Goal: Transaction & Acquisition: Obtain resource

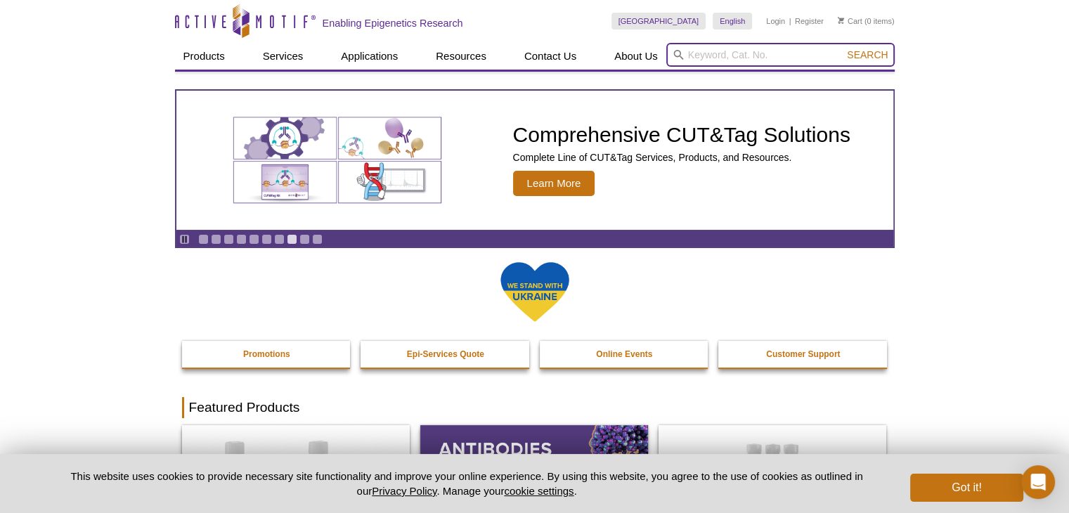
click at [703, 61] on input "search" at bounding box center [780, 55] width 228 height 24
paste input "ATAC-Seq Kit 16 rxns 53150"
type input "ATAC-Seq Kit 16 rxns 53150"
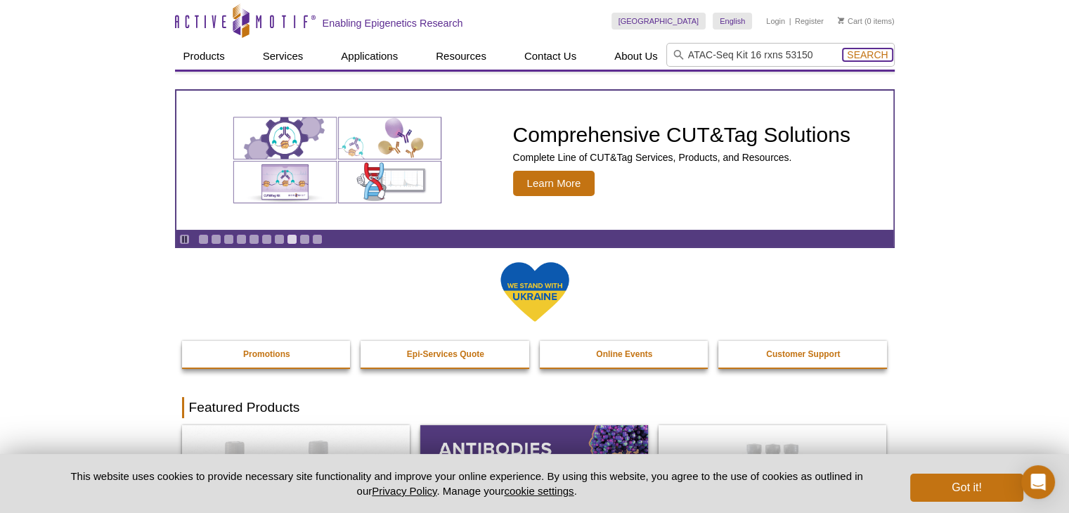
click at [859, 53] on span "Search" at bounding box center [867, 54] width 41 height 11
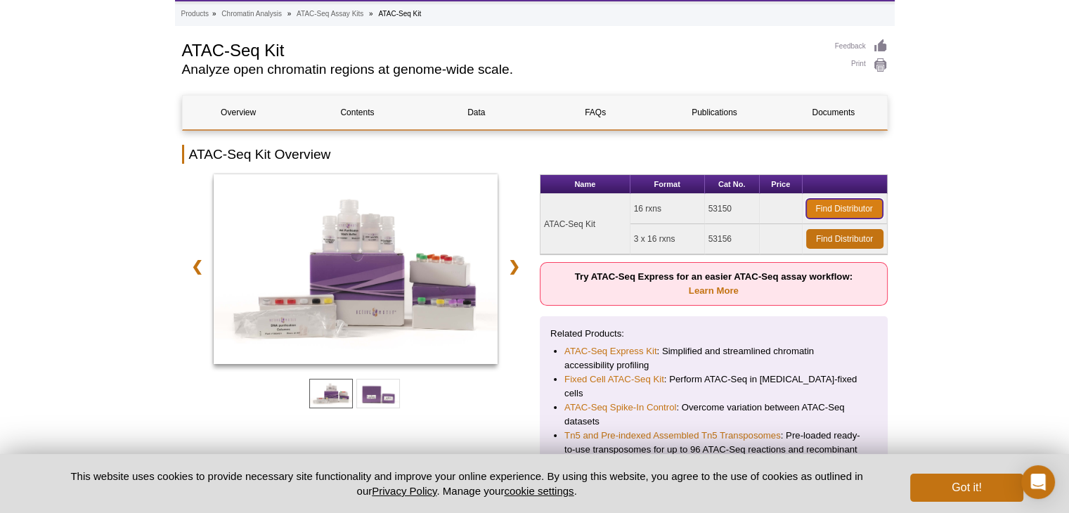
click at [819, 203] on link "Find Distributor" at bounding box center [844, 209] width 77 height 20
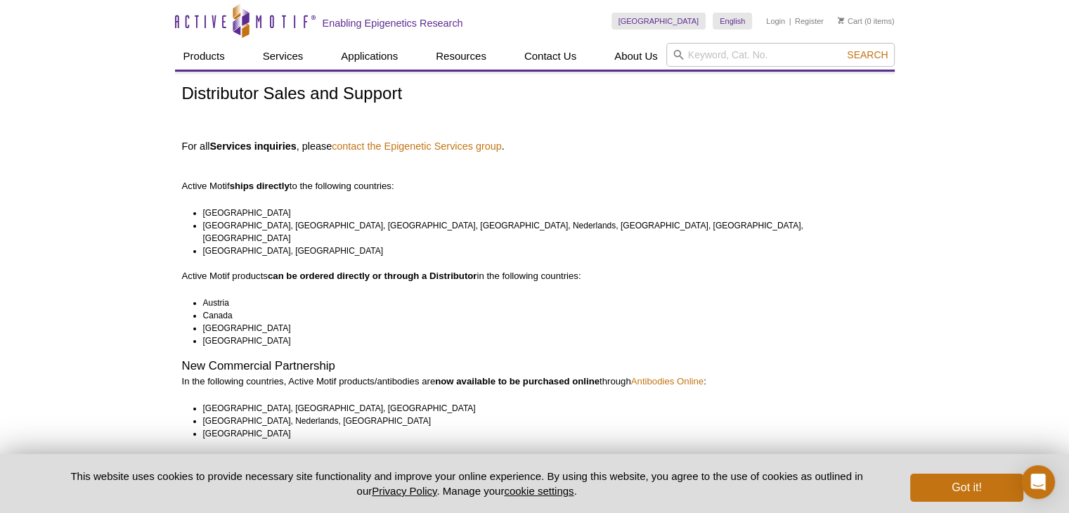
drag, startPoint x: 988, startPoint y: 148, endPoint x: 982, endPoint y: 117, distance: 32.1
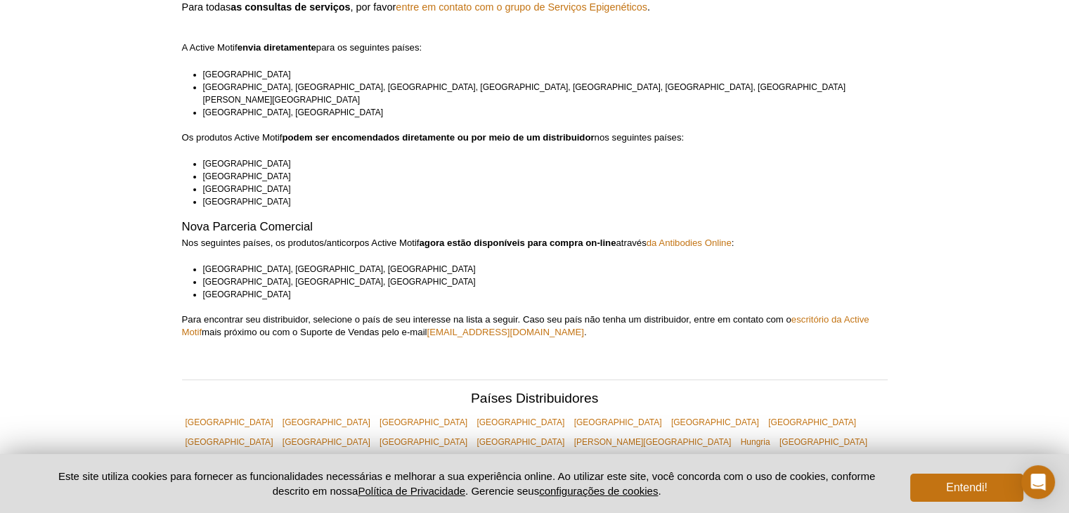
scroll to position [70, 0]
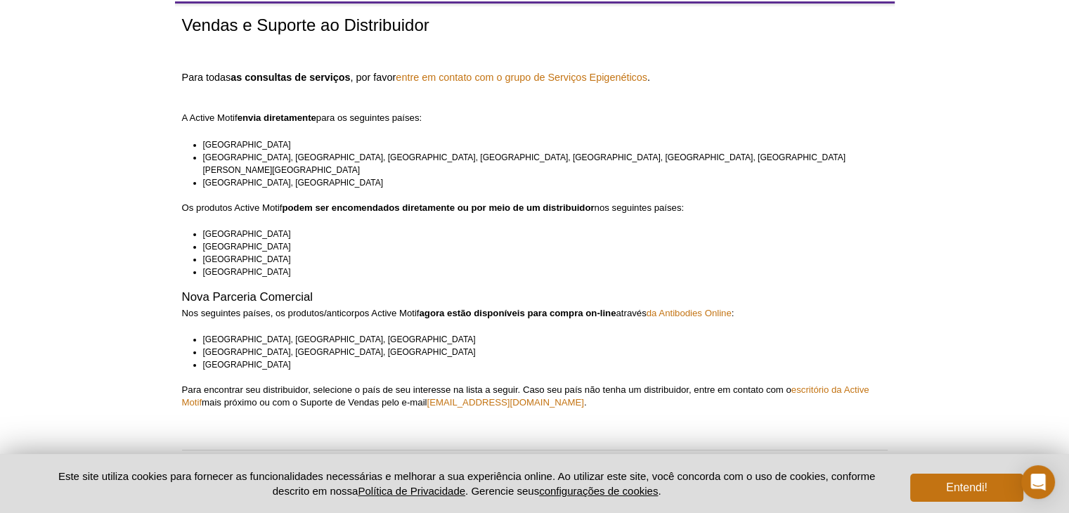
click at [402, 119] on font "para os seguintes países:" at bounding box center [368, 117] width 105 height 11
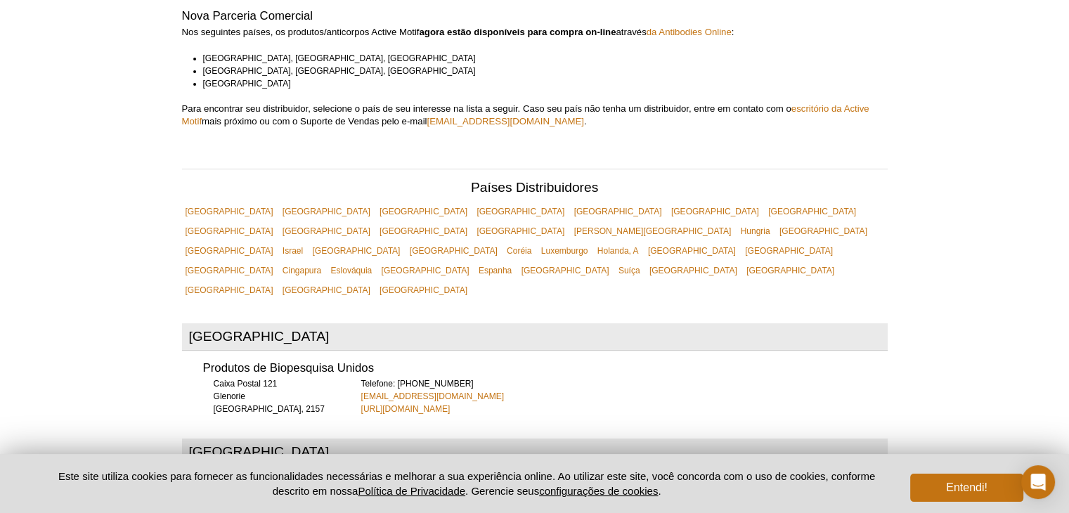
scroll to position [422, 0]
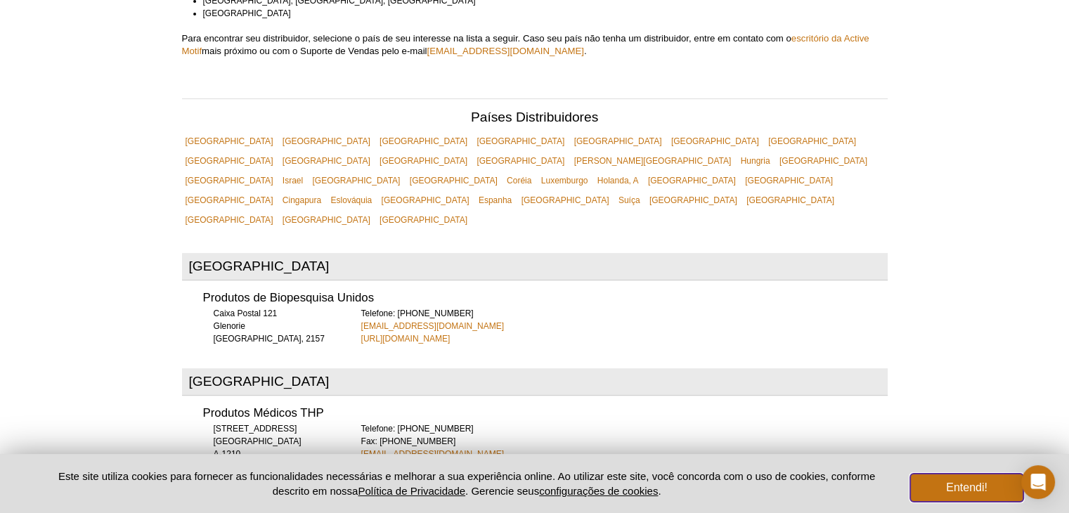
click at [928, 490] on button "Entendi!" at bounding box center [966, 488] width 112 height 28
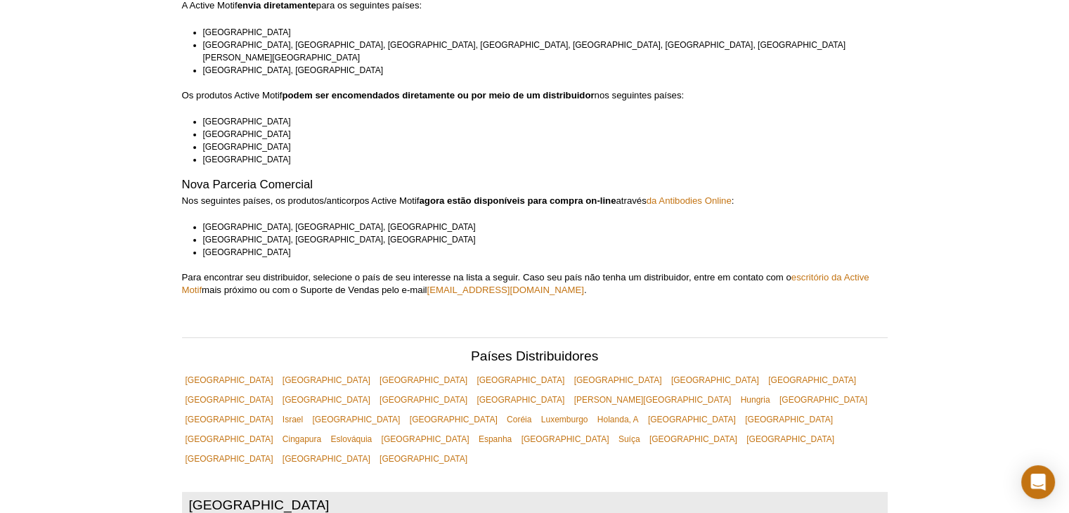
scroll to position [0, 0]
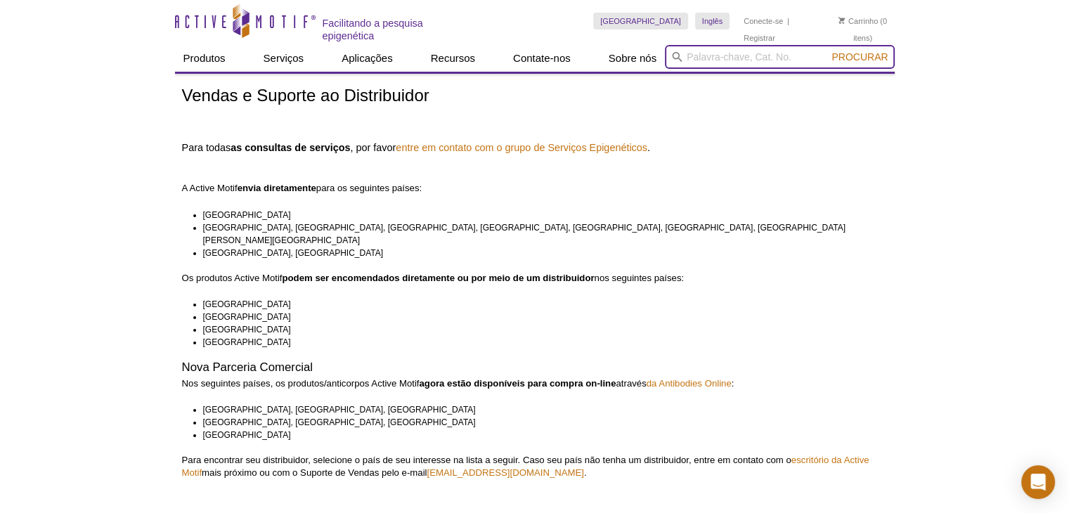
click at [718, 60] on input "search" at bounding box center [779, 57] width 229 height 24
paste input "ATAC-Seq Kit 16 rxns 53150"
type input "ATAC-Seq Kit 16 rxns 53150"
click at [867, 54] on font "Procurar" at bounding box center [859, 56] width 56 height 11
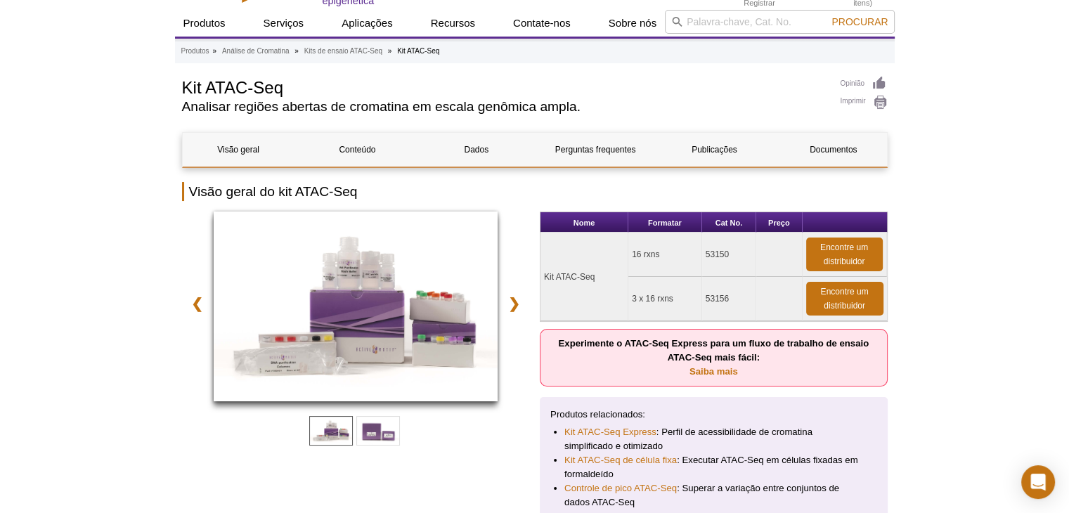
scroll to position [211, 0]
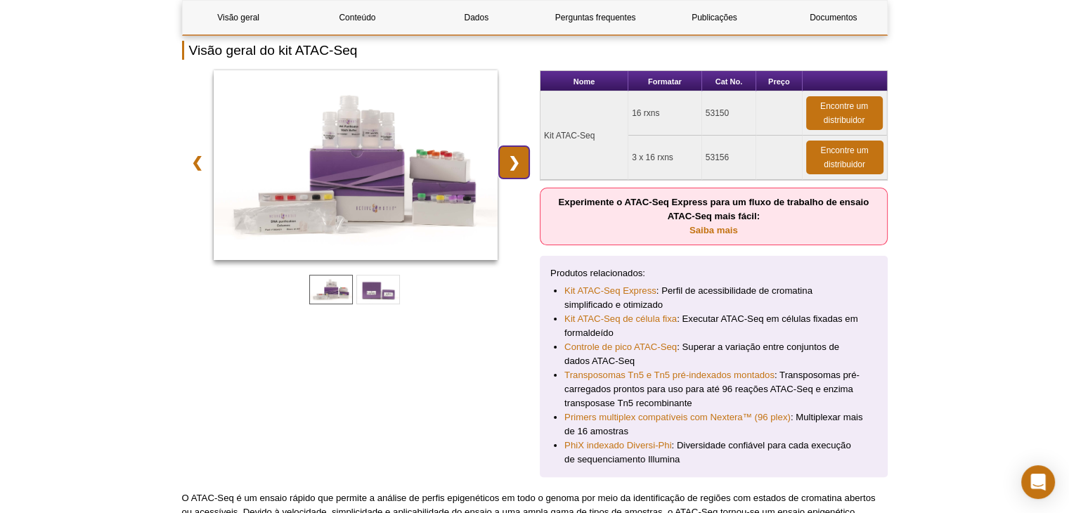
click at [511, 167] on link "❯" at bounding box center [514, 162] width 30 height 32
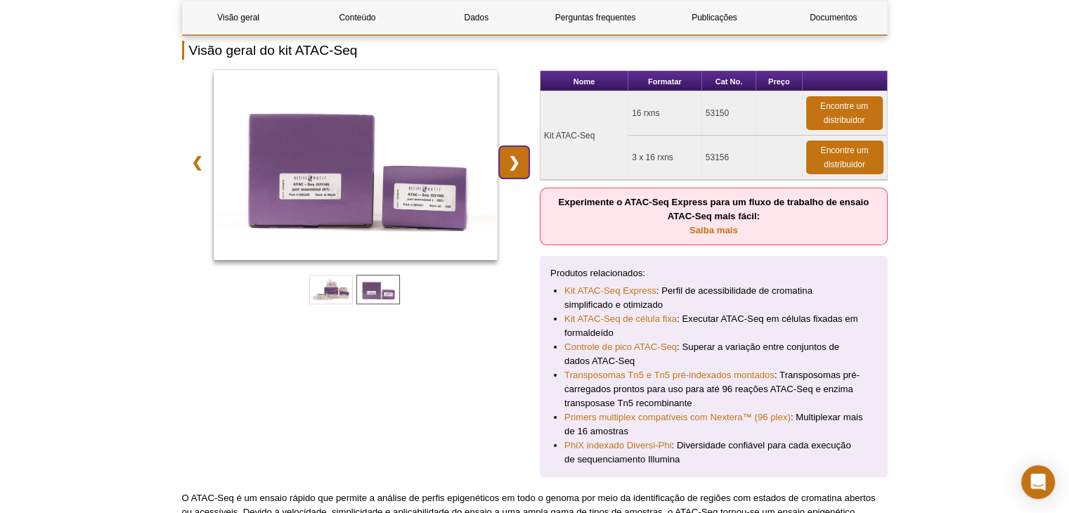
click at [511, 167] on link "❯" at bounding box center [514, 162] width 30 height 32
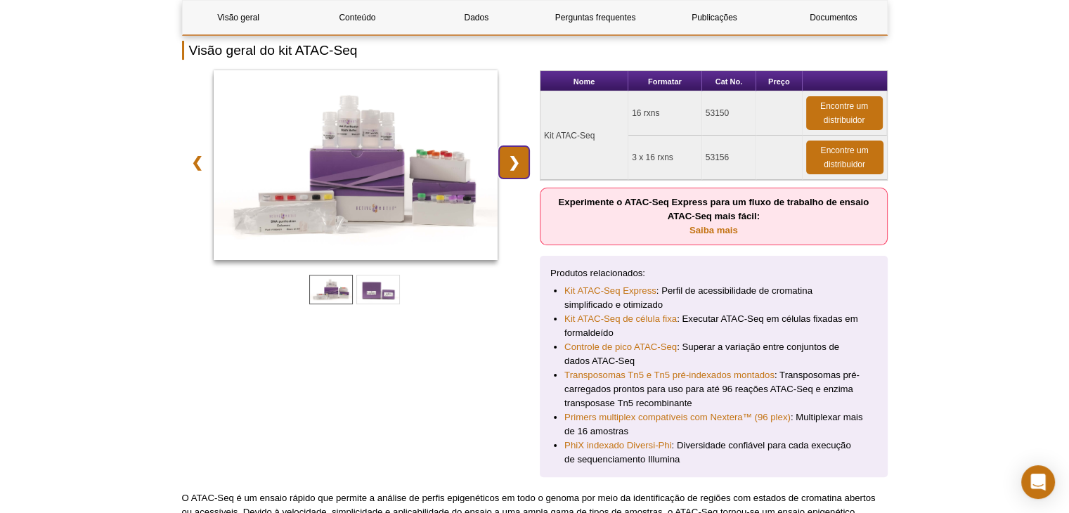
click at [511, 167] on link "❯" at bounding box center [514, 162] width 30 height 32
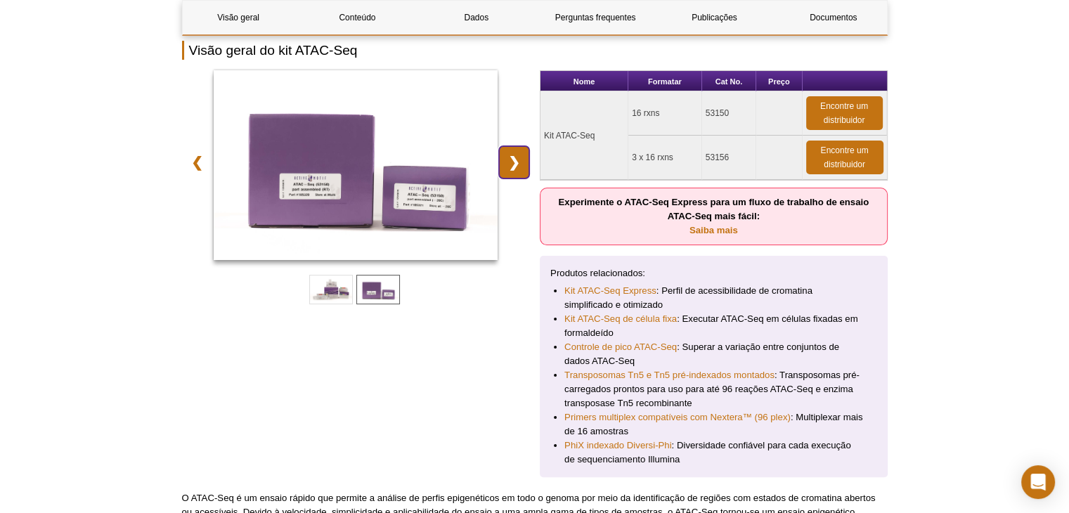
click at [511, 167] on link "❯" at bounding box center [514, 162] width 30 height 32
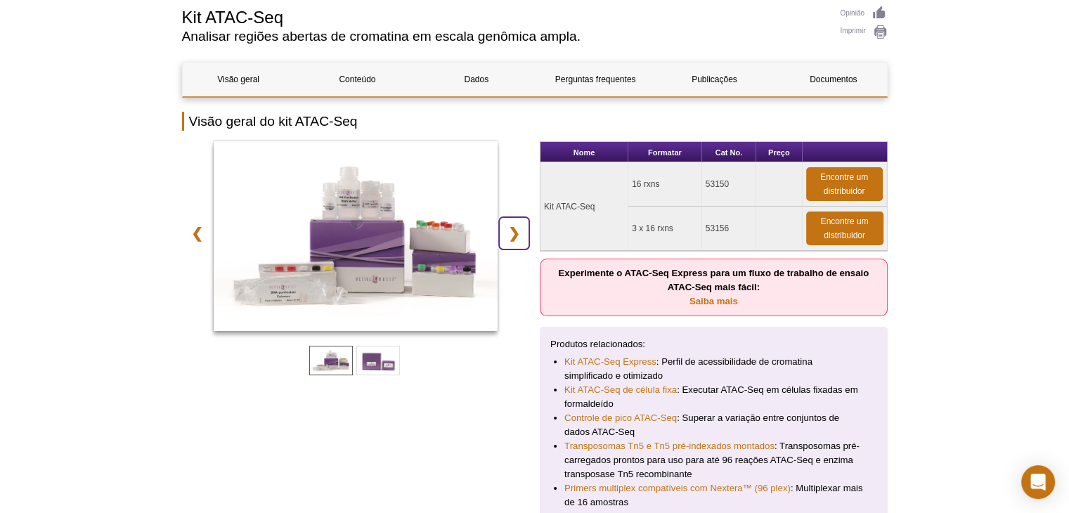
scroll to position [0, 0]
